Goal: Transaction & Acquisition: Purchase product/service

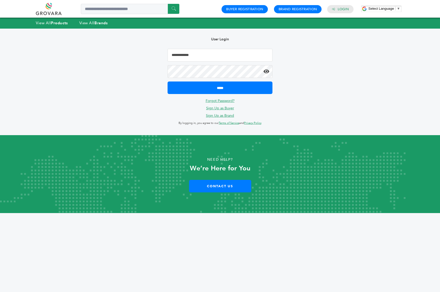
click at [196, 58] on input "Email Address" at bounding box center [219, 55] width 105 height 13
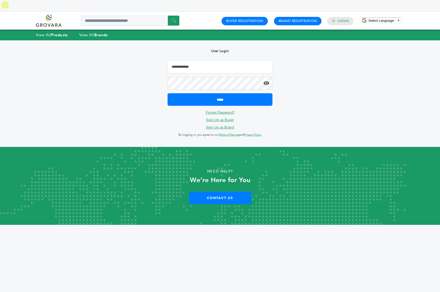
type input "**********"
click at [210, 81] on form "**********" at bounding box center [219, 83] width 105 height 45
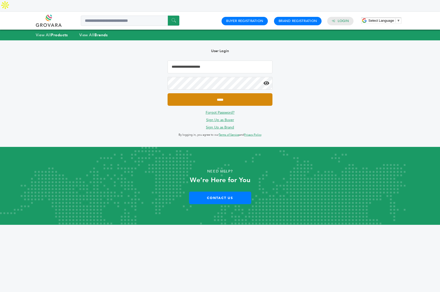
click at [205, 93] on input "*****" at bounding box center [219, 99] width 105 height 13
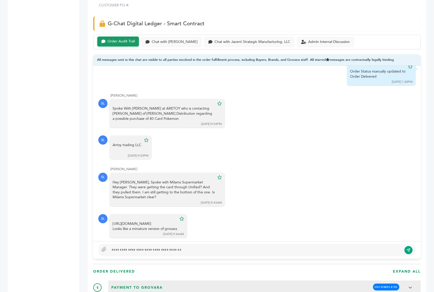
scroll to position [349, 0]
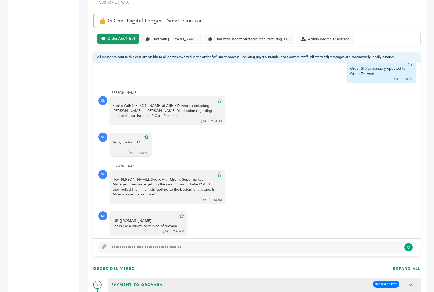
click at [133, 244] on div at bounding box center [255, 247] width 293 height 6
click at [183, 244] on div "**********" at bounding box center [255, 247] width 293 height 6
type textarea "**********"
click at [411, 245] on icon "submit" at bounding box center [409, 247] width 4 height 4
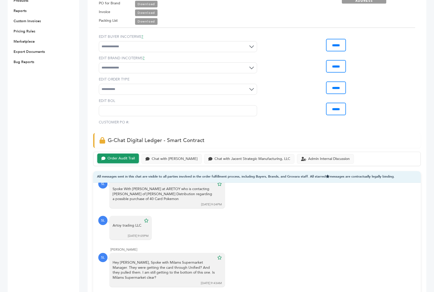
scroll to position [402, 0]
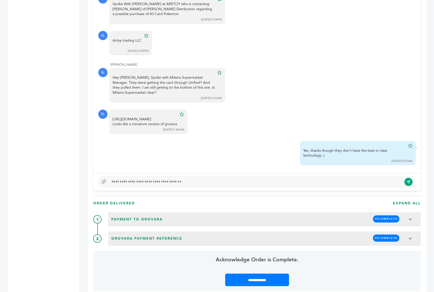
click at [181, 179] on div at bounding box center [255, 182] width 293 height 6
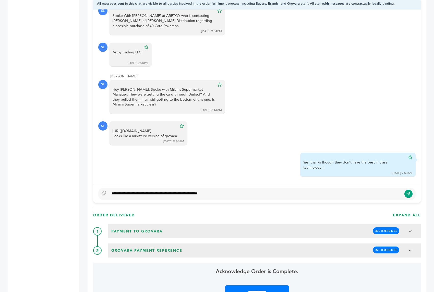
type textarea "**********"
click at [408, 192] on icon "submit" at bounding box center [409, 194] width 4 height 4
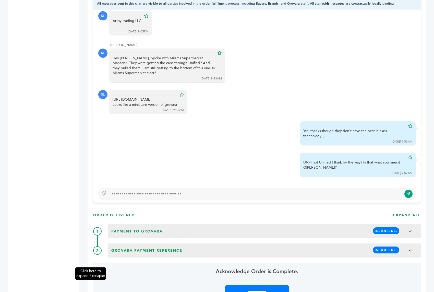
click at [77, 52] on div "Click here to expand / collapse" at bounding box center [76, 211] width 8 height 1115
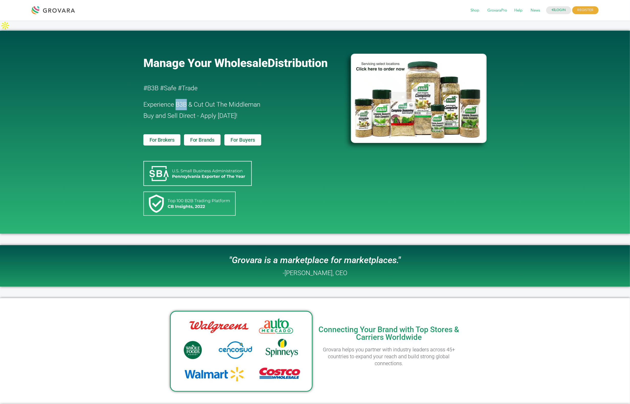
drag, startPoint x: 185, startPoint y: 95, endPoint x: 176, endPoint y: 96, distance: 9.0
click at [176, 101] on span "Experience B3B & Cut Out The Middleman" at bounding box center [201, 104] width 117 height 7
click at [183, 112] on span "Buy and Sell Direct - Apply Today!" at bounding box center [190, 115] width 94 height 7
click at [434, 8] on link "LOGIN" at bounding box center [558, 10] width 25 height 8
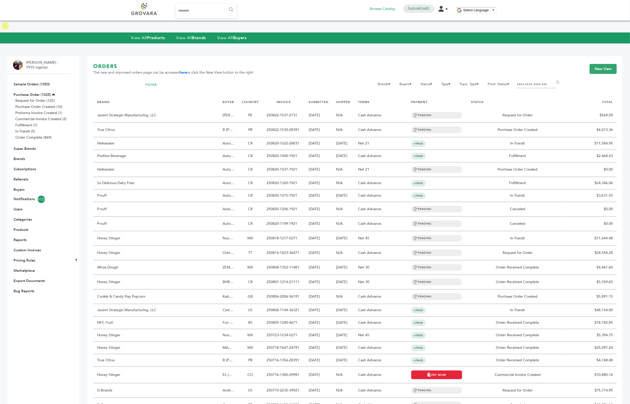
click at [191, 12] on input "Search..." at bounding box center [206, 11] width 61 height 14
type input "********"
click at [225, 5] on input "******" at bounding box center [231, 10] width 12 height 10
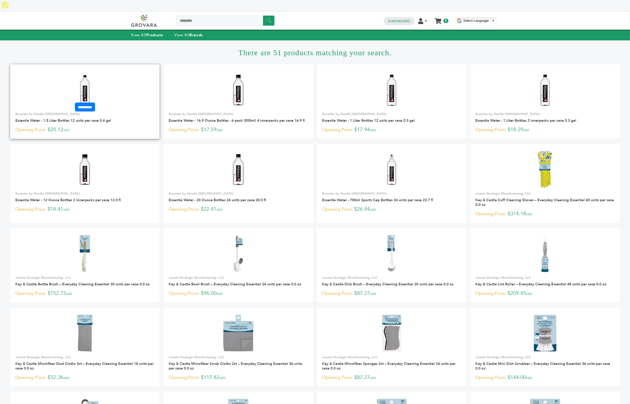
click at [84, 72] on img at bounding box center [84, 90] width 37 height 37
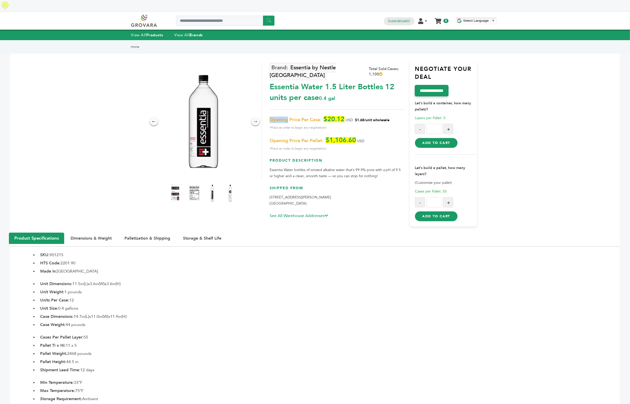
drag, startPoint x: 284, startPoint y: 101, endPoint x: 271, endPoint y: 101, distance: 13.3
click at [271, 117] on span "Opening Price Per Case:" at bounding box center [296, 120] width 52 height 6
drag, startPoint x: 346, startPoint y: 99, endPoint x: 322, endPoint y: 98, distance: 24.0
click at [322, 116] on p "Opening Price Per Case: $20.12 USD $1.68/unit wholesale *Place an order to begi…" at bounding box center [337, 123] width 135 height 15
click at [286, 117] on span "Opening Price Per Case:" at bounding box center [296, 120] width 52 height 6
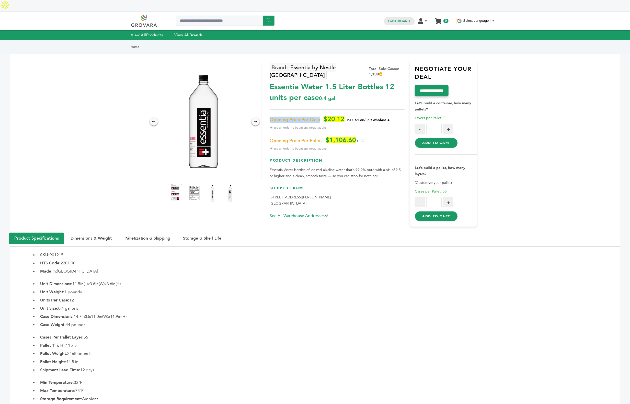
drag, startPoint x: 270, startPoint y: 100, endPoint x: 320, endPoint y: 102, distance: 49.9
click at [320, 117] on span "Opening Price Per Case:" at bounding box center [296, 120] width 52 height 6
click at [446, 197] on button "+" at bounding box center [448, 202] width 10 height 10
type input "*"
click at [442, 211] on button "Add to Cart" at bounding box center [436, 216] width 43 height 10
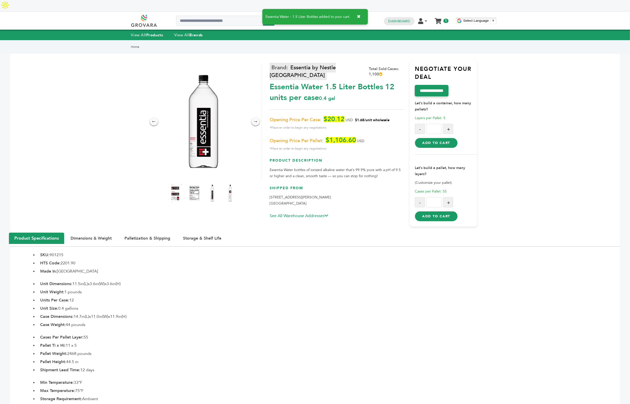
click at [300, 63] on link "Essentia by Nestle [GEOGRAPHIC_DATA]" at bounding box center [303, 71] width 66 height 17
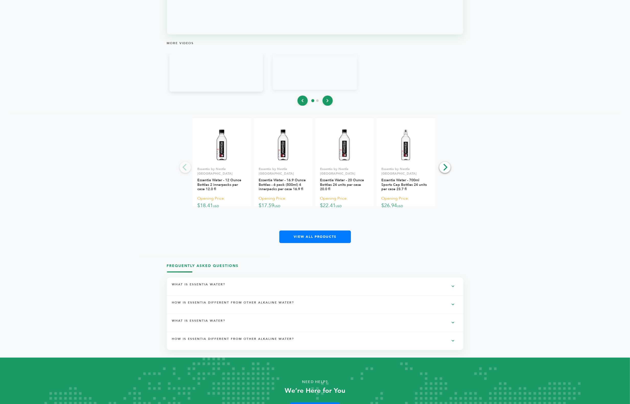
scroll to position [777, 0]
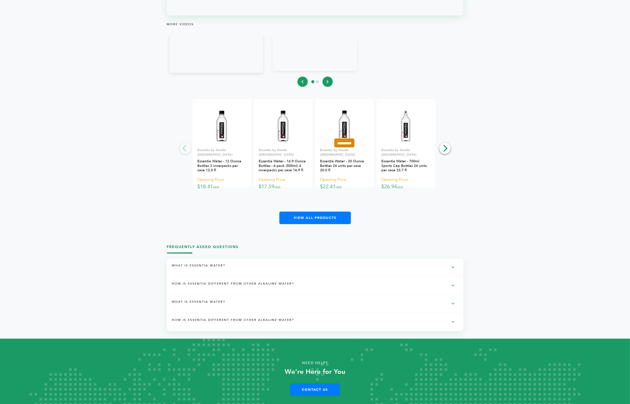
click at [354, 139] on input "**********" at bounding box center [344, 143] width 20 height 9
click at [353, 156] on input "*********" at bounding box center [345, 158] width 26 height 5
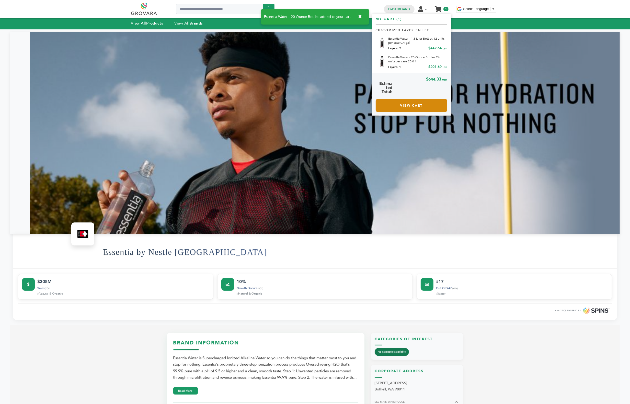
click at [410, 106] on link "View Cart" at bounding box center [412, 105] width 72 height 13
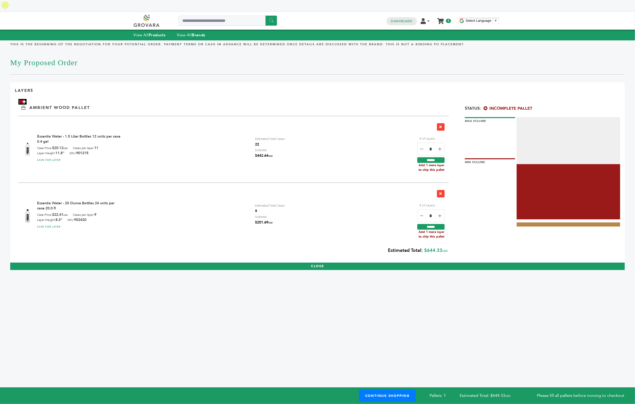
click at [441, 147] on icon at bounding box center [440, 149] width 3 height 4
type input "*"
click at [438, 157] on input "******" at bounding box center [430, 160] width 27 height 6
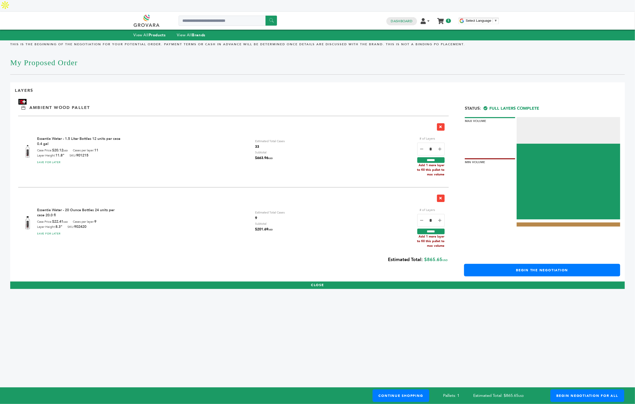
click at [440, 147] on icon at bounding box center [440, 149] width 3 height 4
type input "*"
click at [437, 157] on input "******" at bounding box center [430, 160] width 27 height 6
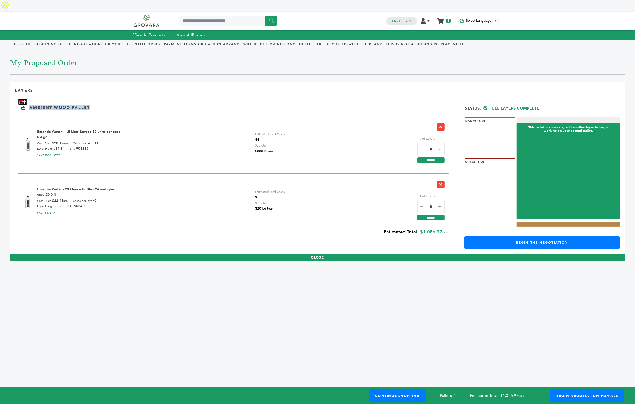
drag, startPoint x: 93, startPoint y: 96, endPoint x: 29, endPoint y: 96, distance: 64.2
click at [29, 99] on div "Ambient Wood Pallet" at bounding box center [317, 105] width 605 height 12
click at [128, 99] on div "Ambient Wood Pallet" at bounding box center [317, 105] width 605 height 12
click at [396, 19] on link "Dashboard" at bounding box center [401, 21] width 21 height 5
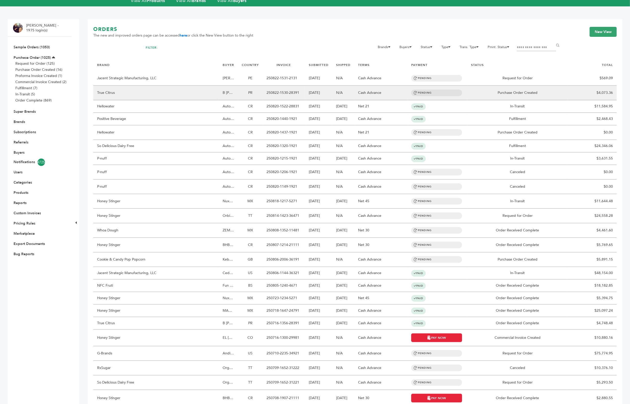
scroll to position [24, 0]
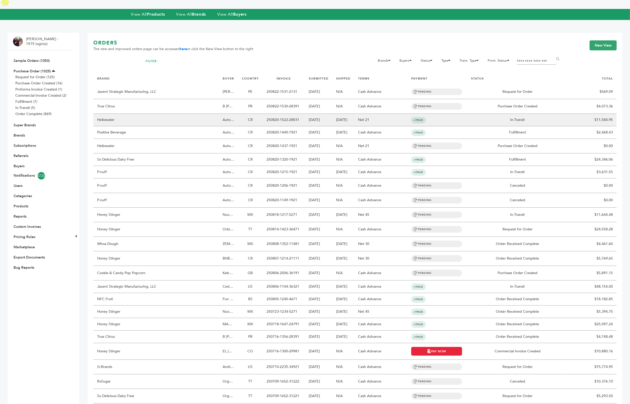
click at [171, 114] on td "Hellowater" at bounding box center [155, 120] width 125 height 13
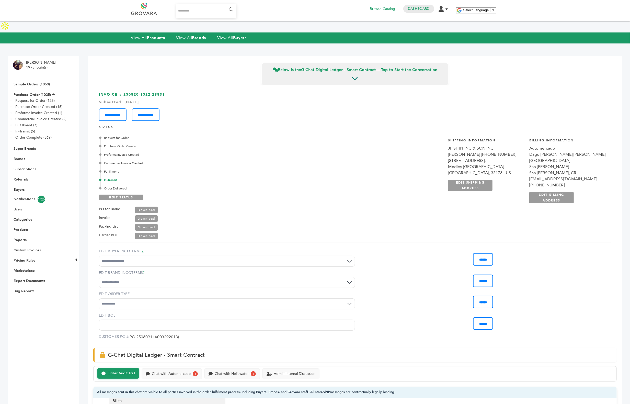
drag, startPoint x: 575, startPoint y: 161, endPoint x: 550, endPoint y: 156, distance: 25.9
click at [550, 156] on div "**********" at bounding box center [567, 170] width 76 height 65
click at [392, 187] on div "Request for Order Purchase Order Created Proforma Invoice Created Commercial In…" at bounding box center [355, 186] width 512 height 108
drag, startPoint x: 136, startPoint y: 176, endPoint x: 99, endPoint y: 123, distance: 64.3
click at [99, 132] on div "Request for Order Purchase Order Created Proforma Invoice Created Commercial In…" at bounding box center [188, 186] width 179 height 108
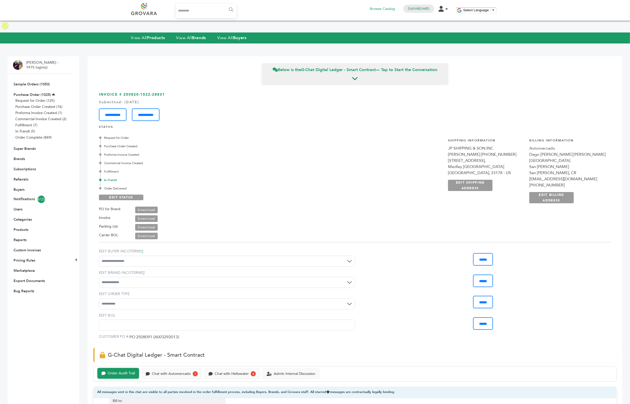
click at [196, 161] on div "Commercial Invoice Created" at bounding box center [189, 163] width 178 height 5
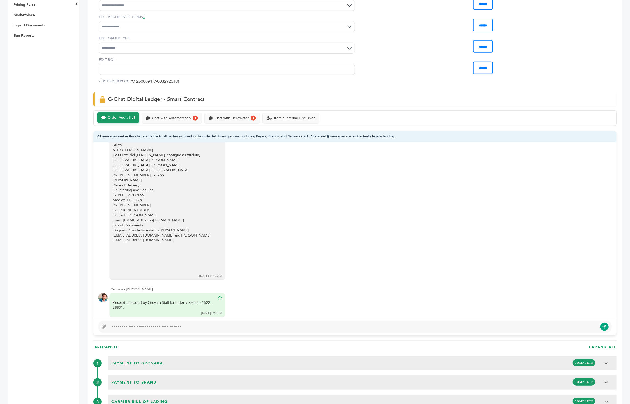
scroll to position [260, 0]
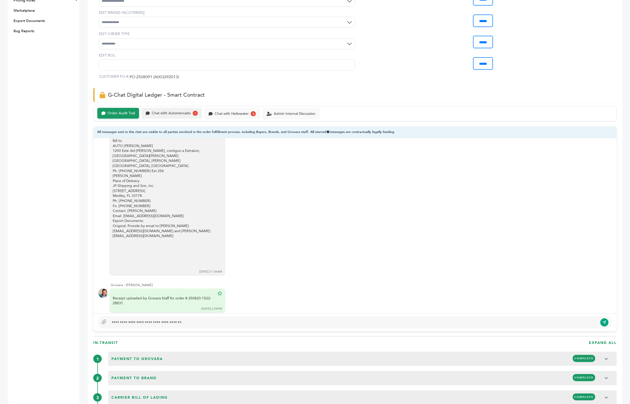
click at [187, 111] on div "Chat with Automercado" at bounding box center [171, 113] width 39 height 4
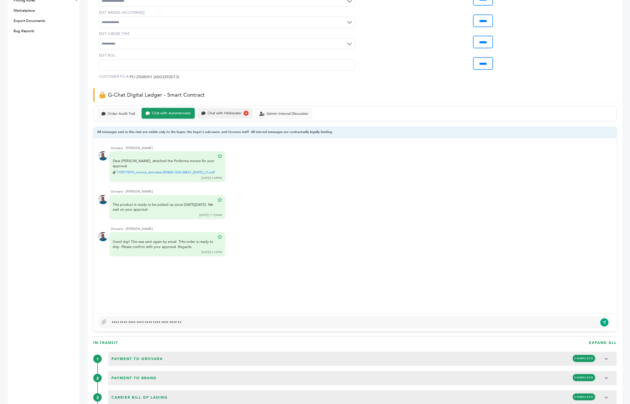
click at [219, 111] on div "Chat with Hellowater" at bounding box center [225, 113] width 34 height 4
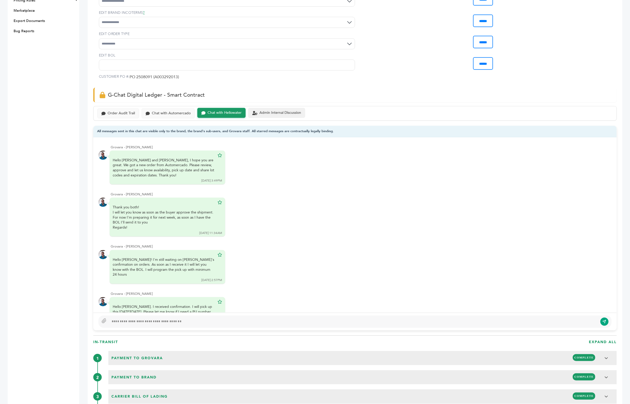
click at [279, 111] on div "Admin Internal Discussion" at bounding box center [280, 113] width 42 height 4
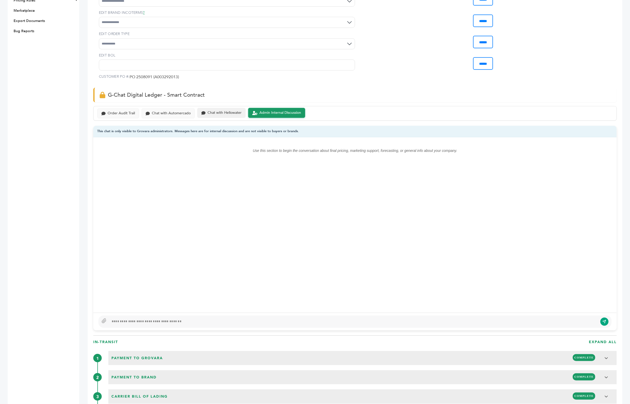
click at [231, 111] on div "Chat with Hellowater" at bounding box center [225, 113] width 34 height 4
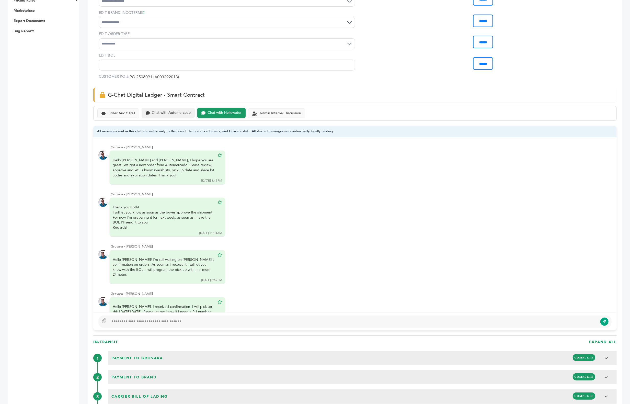
click at [184, 108] on div "Chat with Automercado" at bounding box center [168, 113] width 53 height 10
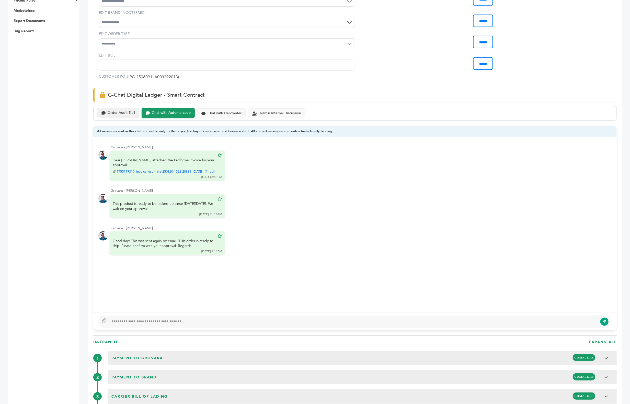
click at [125, 111] on div "Order Audit Trail" at bounding box center [121, 113] width 27 height 4
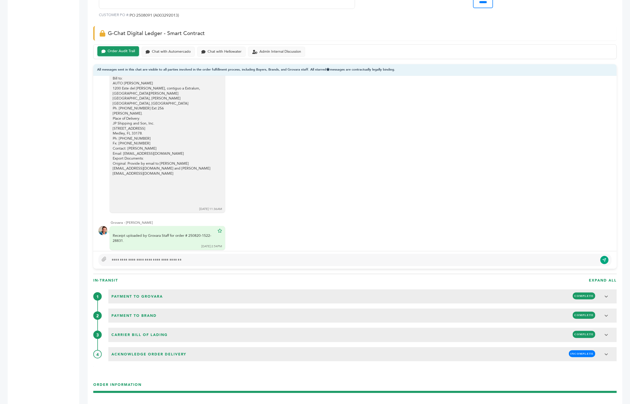
scroll to position [334, 0]
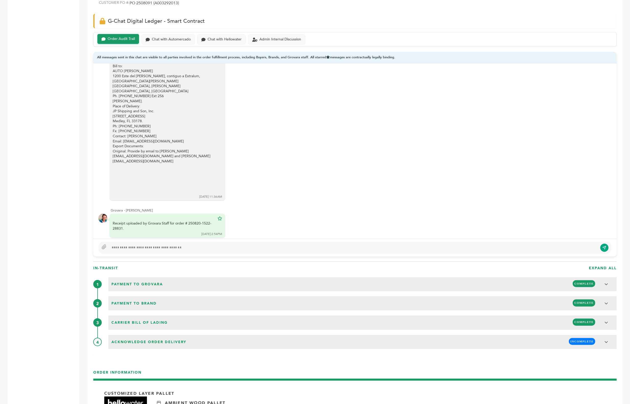
drag, startPoint x: 406, startPoint y: 47, endPoint x: 313, endPoint y: 48, distance: 93.0
click at [313, 52] on div "All messages sent in this chat are visible to all parties involved in the order…" at bounding box center [354, 58] width 523 height 12
click at [218, 216] on icon at bounding box center [219, 218] width 5 height 4
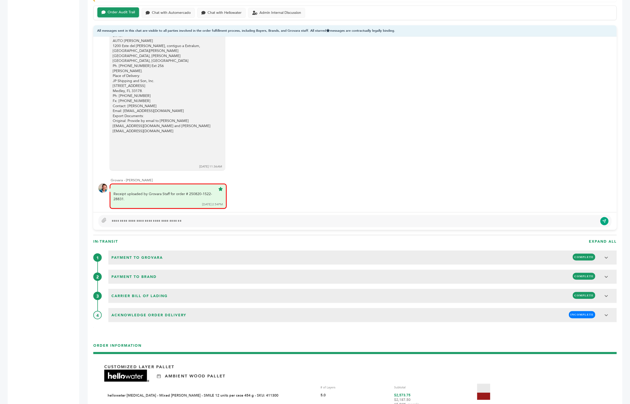
scroll to position [338, 0]
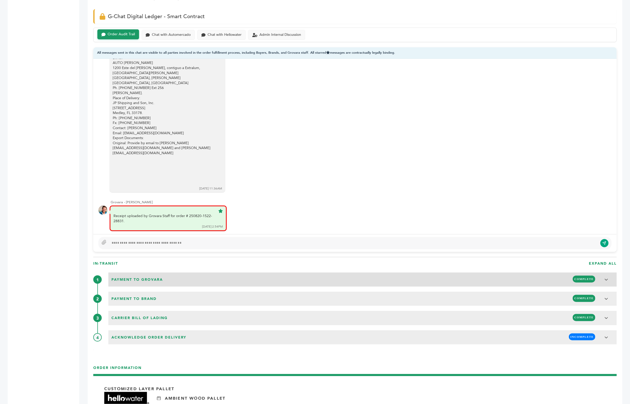
click at [196, 274] on div "Payment to Grovara COMPLETE" at bounding box center [362, 279] width 505 height 10
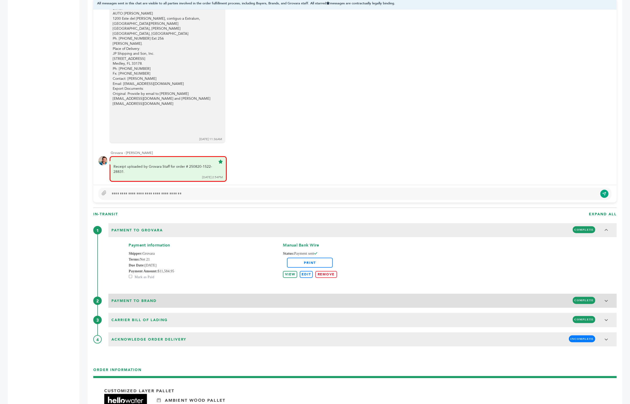
click at [185, 295] on h3 "Payment to brand COMPLETE" at bounding box center [362, 301] width 508 height 14
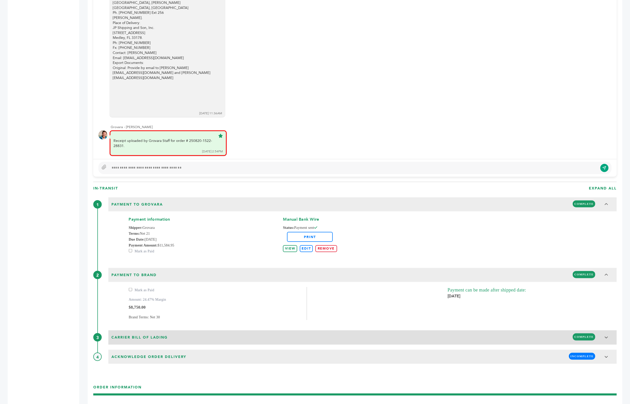
scroll to position [419, 0]
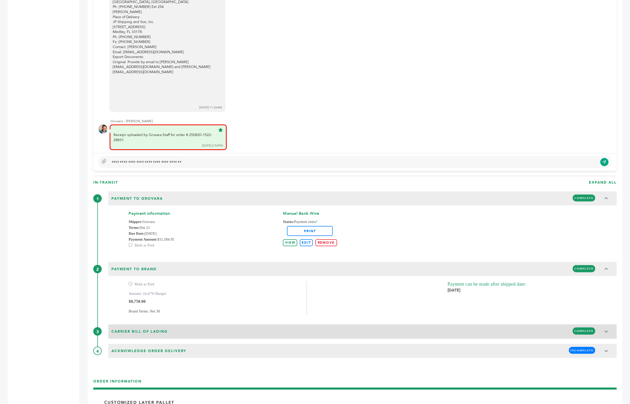
click at [173, 326] on div "[PERSON_NAME] of Lading COMPLETE" at bounding box center [362, 331] width 505 height 10
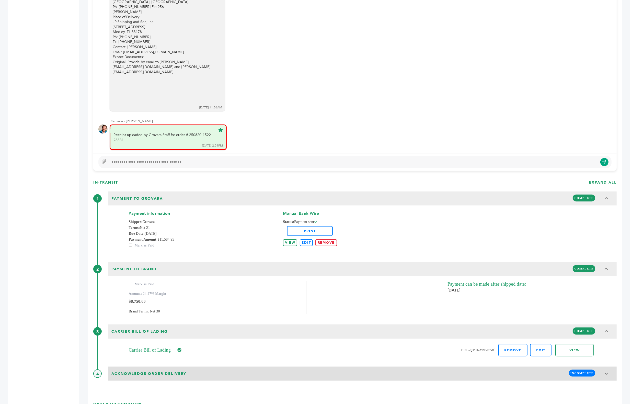
click at [170, 370] on span "Acknowledge Order Delivery" at bounding box center [149, 374] width 78 height 8
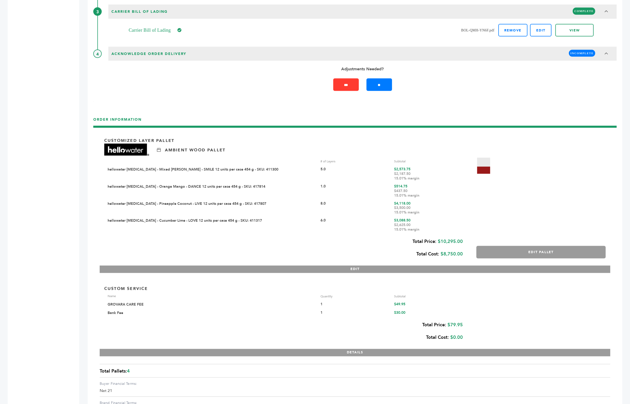
scroll to position [742, 0]
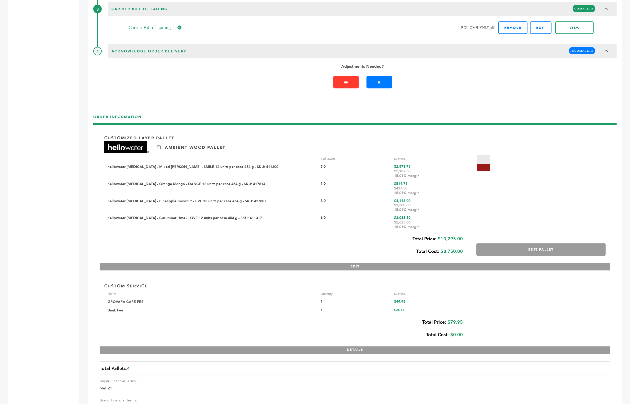
drag, startPoint x: 422, startPoint y: 164, endPoint x: 395, endPoint y: 165, distance: 27.4
click at [395, 169] on div "$2,187.50 15.01% margin" at bounding box center [429, 173] width 70 height 9
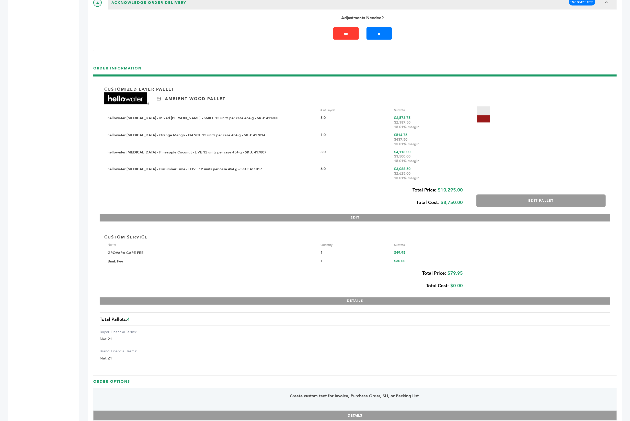
scroll to position [793, 0]
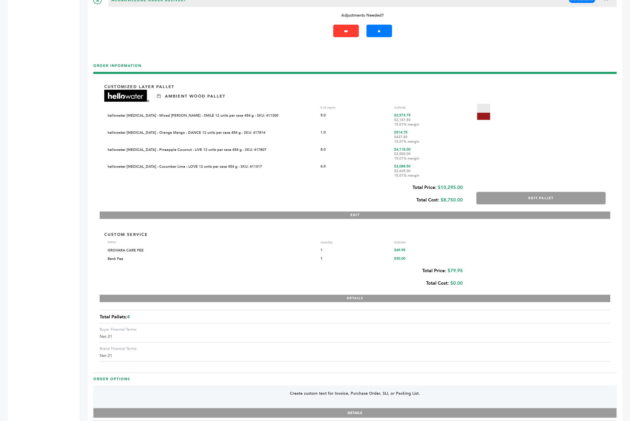
drag, startPoint x: 416, startPoint y: 240, endPoint x: 216, endPoint y: 240, distance: 200.4
click at [216, 248] on div "GROVARA CARE FEE 1 $49.95" at bounding box center [286, 250] width 356 height 5
click at [140, 248] on div "GROVARA CARE FEE" at bounding box center [212, 250] width 209 height 5
drag, startPoint x: 146, startPoint y: 240, endPoint x: 111, endPoint y: 240, distance: 35.0
click at [111, 248] on div "GROVARA CARE FEE" at bounding box center [212, 250] width 209 height 5
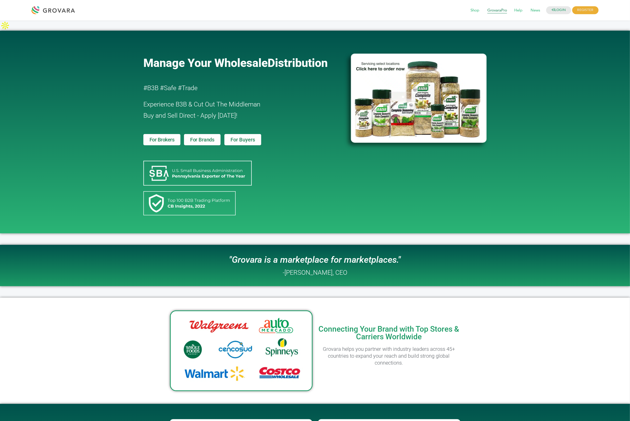
click at [496, 12] on span "GrovaraPro" at bounding box center [497, 11] width 27 height 10
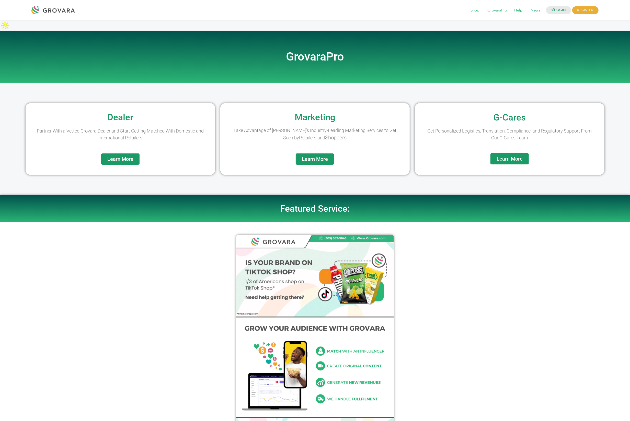
click at [324, 157] on span "Learn More" at bounding box center [315, 159] width 26 height 5
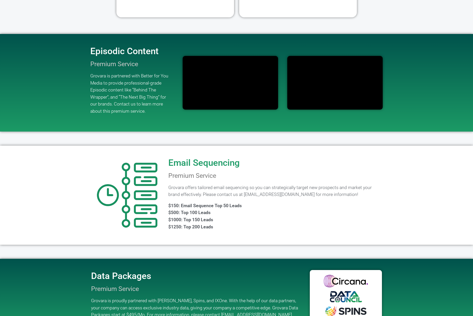
scroll to position [351, 0]
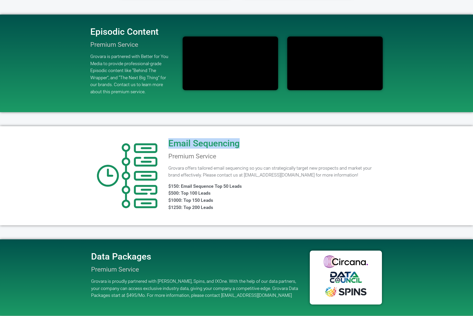
drag, startPoint x: 242, startPoint y: 134, endPoint x: 169, endPoint y: 136, distance: 72.9
click at [169, 136] on div "Email Sequencing Premium Service Grovara offers tailored email sequencing so yo…" at bounding box center [275, 176] width 219 height 94
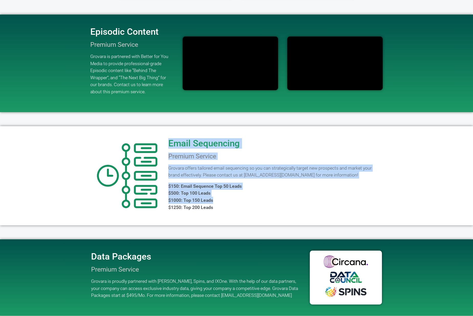
drag, startPoint x: 225, startPoint y: 193, endPoint x: 160, endPoint y: 181, distance: 65.8
click at [160, 181] on div "Email Sequencing Premium Service Grovara offers tailored email sequencing so yo…" at bounding box center [237, 175] width 302 height 99
click at [176, 190] on span "$150: Email Sequence Top 50 Leads $500: Top 100 Leads $1000: Top 150 Leads $125…" at bounding box center [204, 197] width 73 height 26
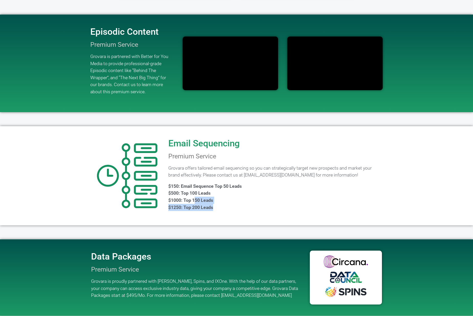
drag, startPoint x: 222, startPoint y: 202, endPoint x: 188, endPoint y: 186, distance: 37.2
click at [190, 188] on div "Grovara offers tailored email sequencing so you can strategically target new pr…" at bounding box center [274, 190] width 213 height 50
click at [231, 190] on p "$150: Email Sequence Top 50 Leads $500: Top 100 Leads $1000: Top 150 Leads $125…" at bounding box center [274, 197] width 213 height 28
drag, startPoint x: 228, startPoint y: 175, endPoint x: 216, endPoint y: 176, distance: 11.6
click at [216, 183] on p "$150: Email Sequence Top 50 Leads $500: Top 100 Leads $1000: Top 150 Leads $125…" at bounding box center [274, 197] width 213 height 28
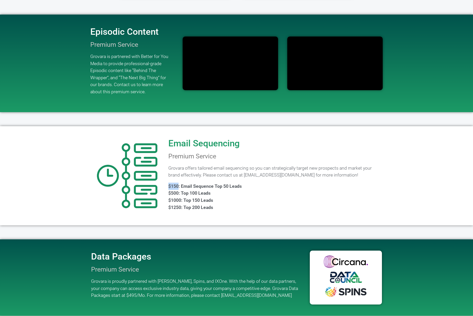
drag, startPoint x: 176, startPoint y: 175, endPoint x: 169, endPoint y: 175, distance: 6.6
click at [169, 184] on span "$150: Email Sequence Top 50 Leads $500: Top 100 Leads $1000: Top 150 Leads $125…" at bounding box center [204, 197] width 73 height 26
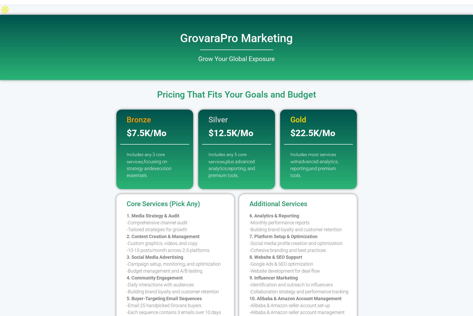
scroll to position [0, 0]
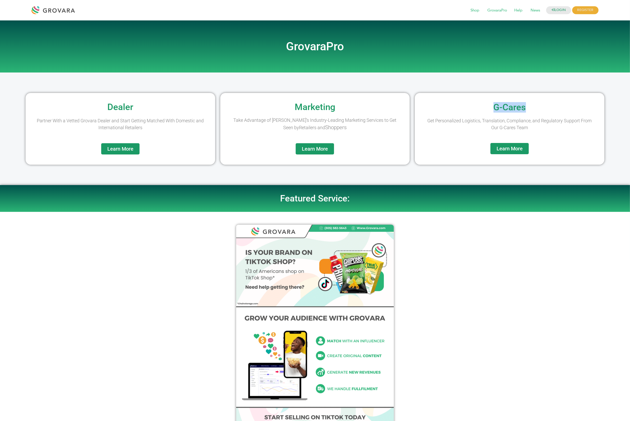
drag, startPoint x: 531, startPoint y: 106, endPoint x: 490, endPoint y: 103, distance: 41.0
click at [490, 103] on h2 "G-Cares" at bounding box center [509, 107] width 185 height 9
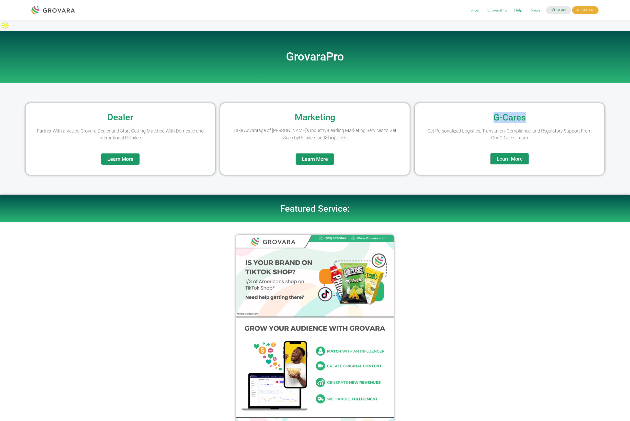
click at [514, 156] on span "Learn More" at bounding box center [510, 158] width 26 height 5
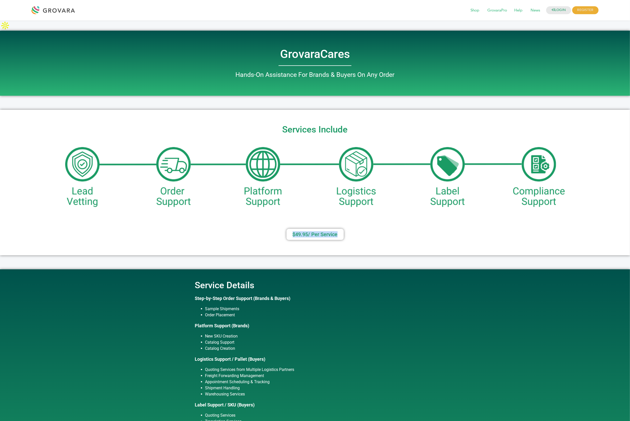
drag, startPoint x: 345, startPoint y: 223, endPoint x: 286, endPoint y: 223, distance: 59.3
click at [286, 229] on div "$49.95/ Per Service​" at bounding box center [315, 234] width 625 height 11
click at [219, 192] on img at bounding box center [315, 176] width 500 height 67
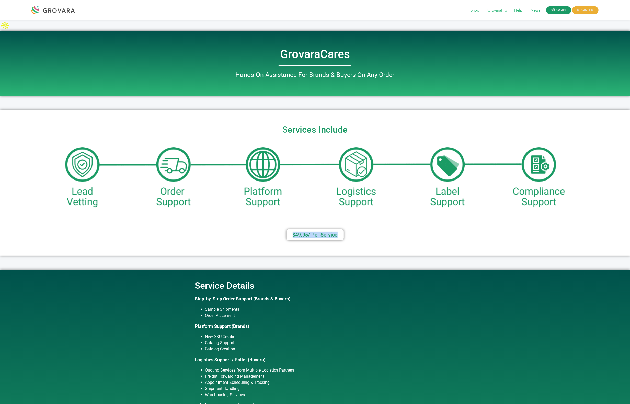
click at [556, 10] on link "LOGIN" at bounding box center [558, 10] width 25 height 8
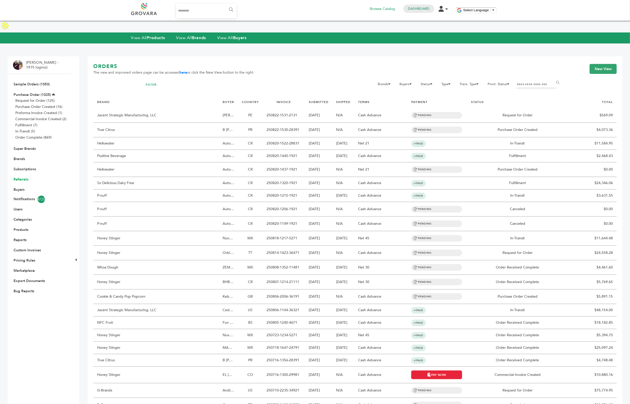
click at [18, 177] on link "Referrals" at bounding box center [21, 179] width 15 height 5
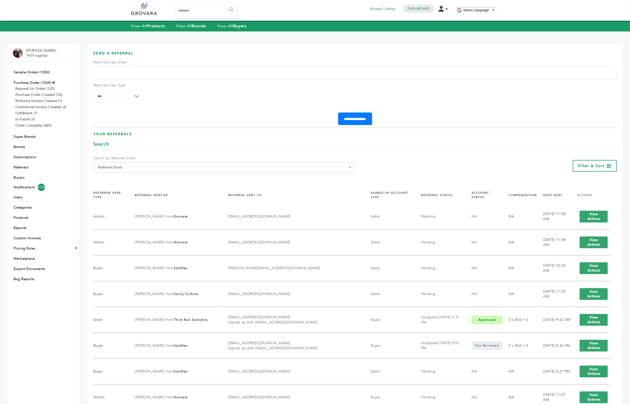
click at [113, 74] on input "Referred User Email" at bounding box center [354, 72] width 523 height 13
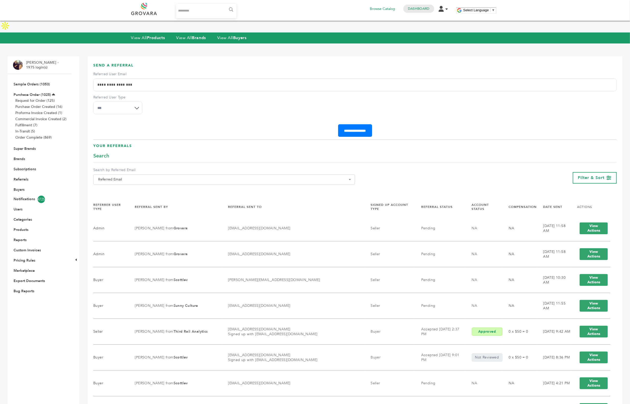
type input "**********"
click at [119, 101] on select "**********" at bounding box center [117, 107] width 49 height 13
select select "*"
click at [93, 101] on select "**********" at bounding box center [117, 107] width 49 height 13
click at [360, 124] on input "**********" at bounding box center [355, 130] width 34 height 13
